Goal: Transaction & Acquisition: Purchase product/service

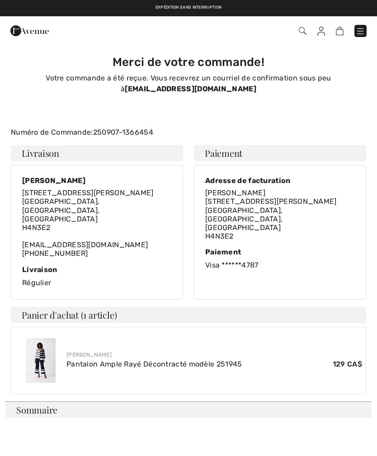
scroll to position [11, 0]
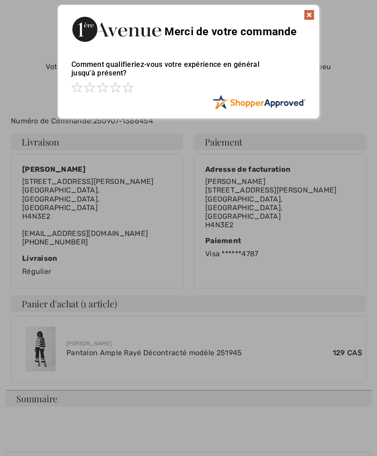
click at [120, 334] on div at bounding box center [188, 228] width 377 height 456
click at [308, 14] on img at bounding box center [309, 14] width 11 height 11
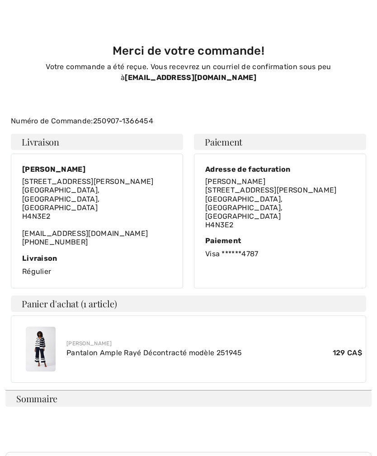
click at [125, 349] on link "Pantalon Ample Rayé Décontracté modèle 251945" at bounding box center [154, 353] width 176 height 9
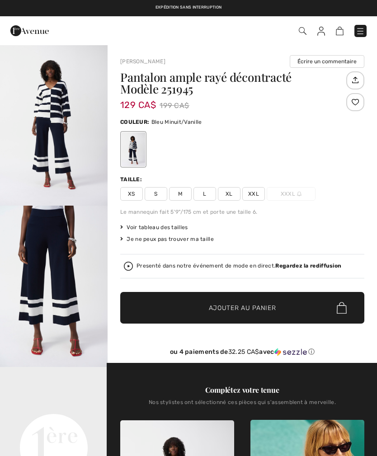
checkbox input "true"
click at [207, 197] on span "L" at bounding box center [205, 194] width 23 height 14
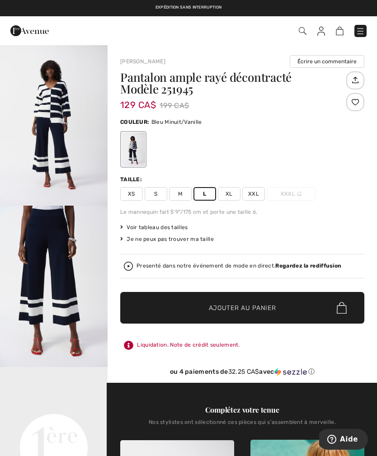
click at [257, 303] on span "✔ Ajouté au panier Ajouter au panier" at bounding box center [242, 308] width 244 height 32
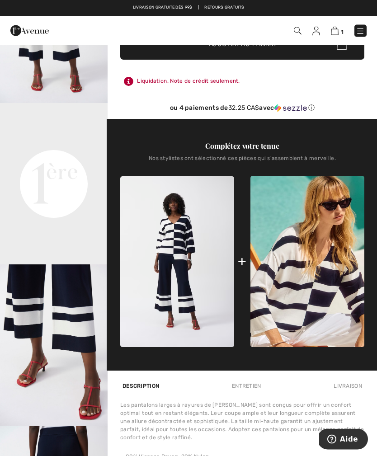
scroll to position [265, 0]
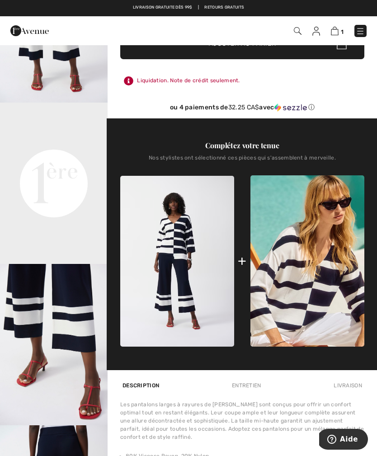
click at [311, 292] on img at bounding box center [308, 261] width 114 height 171
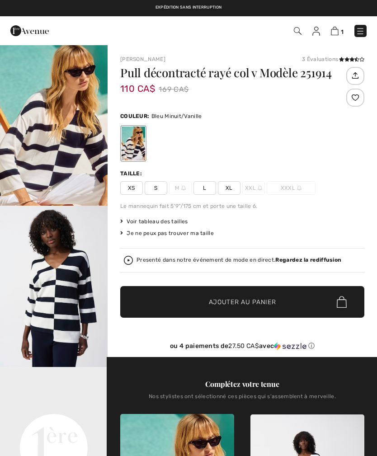
checkbox input "true"
click at [230, 191] on span "XL" at bounding box center [229, 188] width 23 height 14
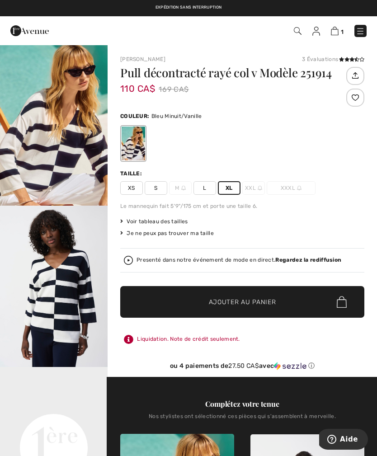
click at [242, 297] on span "✔ Ajouté au panier Ajouter au panier" at bounding box center [242, 302] width 244 height 32
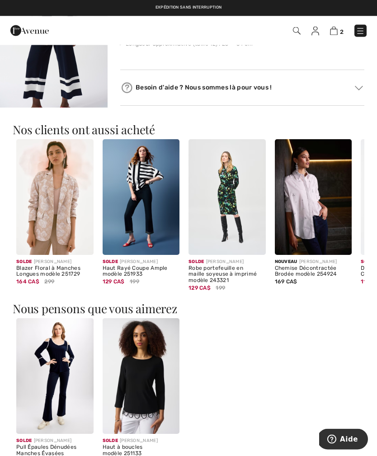
scroll to position [742, 0]
click at [338, 27] on img at bounding box center [334, 31] width 8 height 9
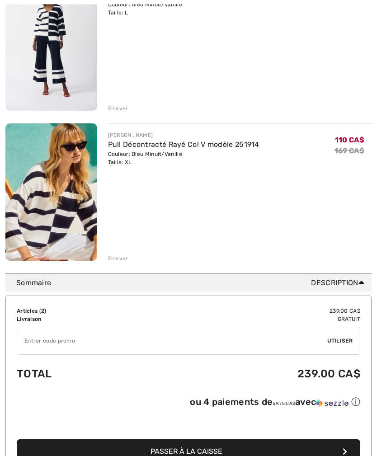
scroll to position [174, 0]
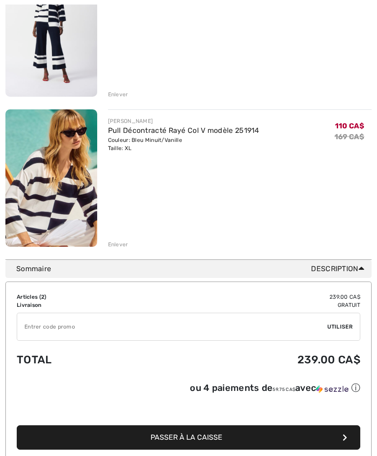
click at [62, 326] on input "TEXT" at bounding box center [172, 326] width 310 height 27
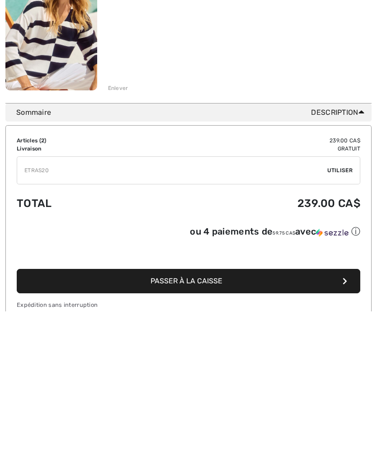
click at [291, 302] on input "TEXT" at bounding box center [172, 315] width 310 height 27
click at [347, 311] on span "Utiliser" at bounding box center [339, 315] width 25 height 8
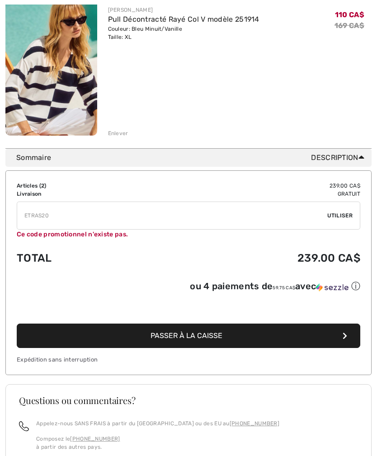
scroll to position [285, 0]
click at [65, 220] on input "TEXT" at bounding box center [172, 215] width 310 height 27
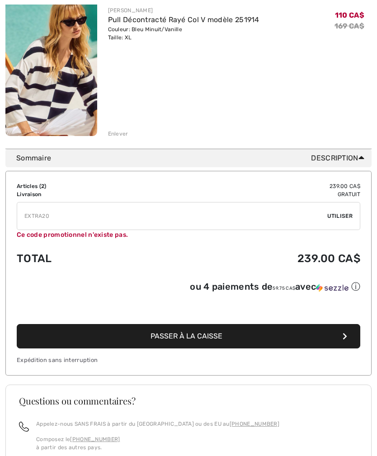
type input "EXTRA20"
click at [344, 215] on span "Utiliser" at bounding box center [339, 216] width 25 height 8
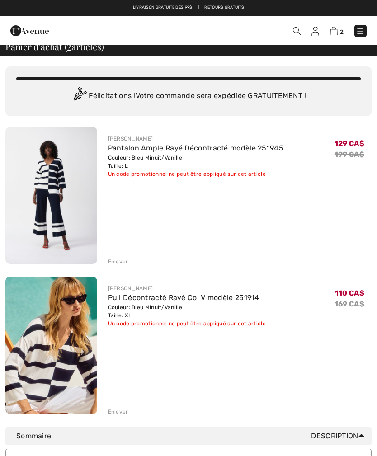
scroll to position [0, 0]
